Goal: Find specific page/section

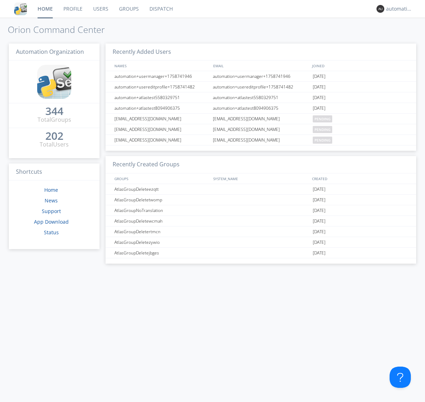
click at [160, 9] on link "Dispatch" at bounding box center [161, 9] width 34 height 18
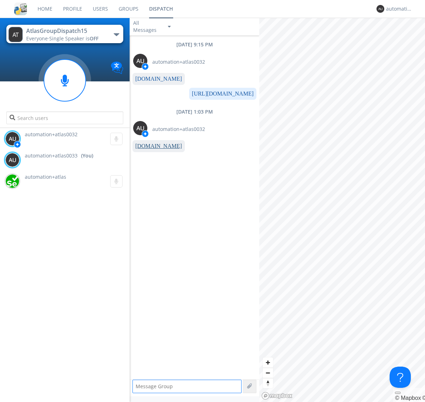
click at [155, 146] on link "[DOMAIN_NAME]" at bounding box center [158, 146] width 47 height 6
type textarea "[URL][DOMAIN_NAME]"
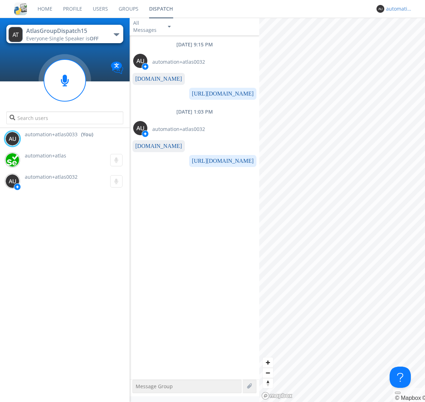
click at [397, 9] on div "automation+atlas0033" at bounding box center [399, 8] width 27 height 7
